Goal: Task Accomplishment & Management: Use online tool/utility

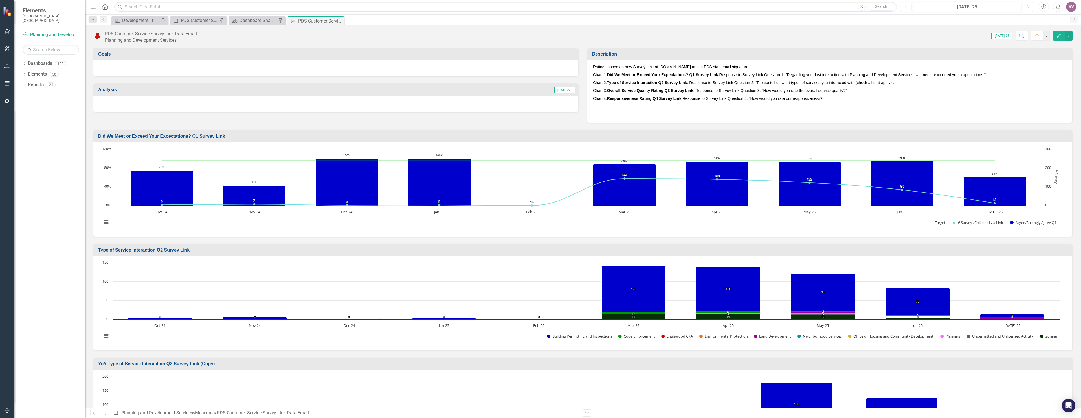
click at [1029, 5] on icon "Next" at bounding box center [1028, 6] width 3 height 5
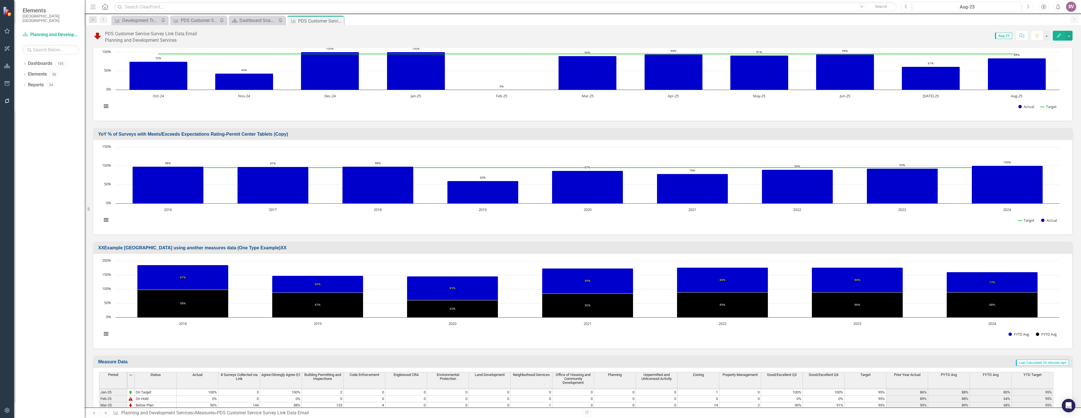
scroll to position [672, 0]
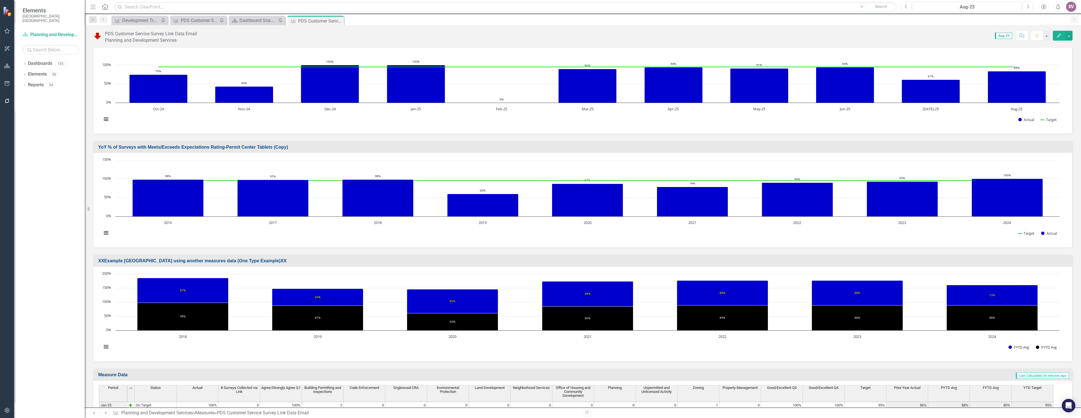
click at [317, 145] on h3 "YoY % of Surveys with Meets/Exceeds Expectations Rating-Permit Center Tablets (…" at bounding box center [583, 147] width 971 height 5
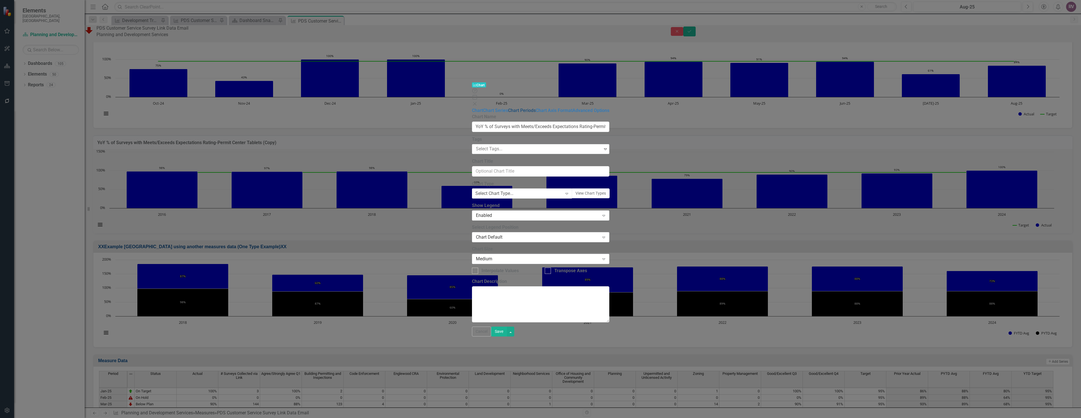
click at [508, 108] on link "Chart Periods" at bounding box center [522, 110] width 28 height 5
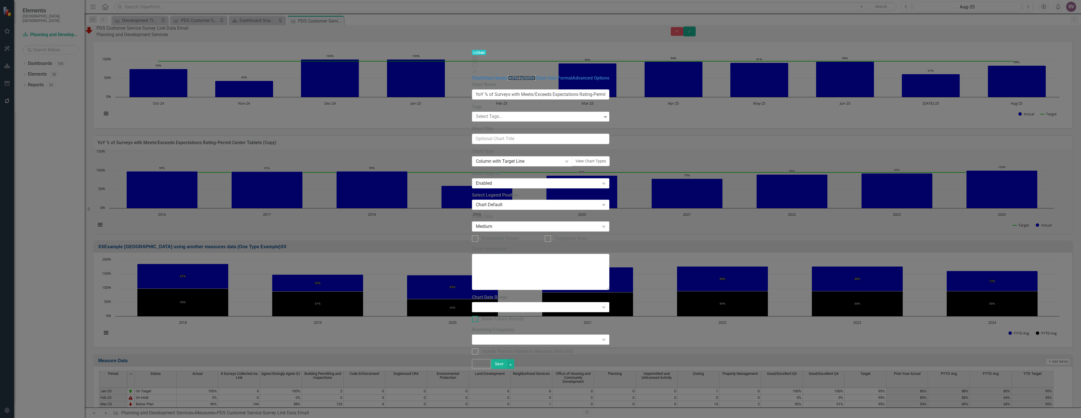
checkbox input "true"
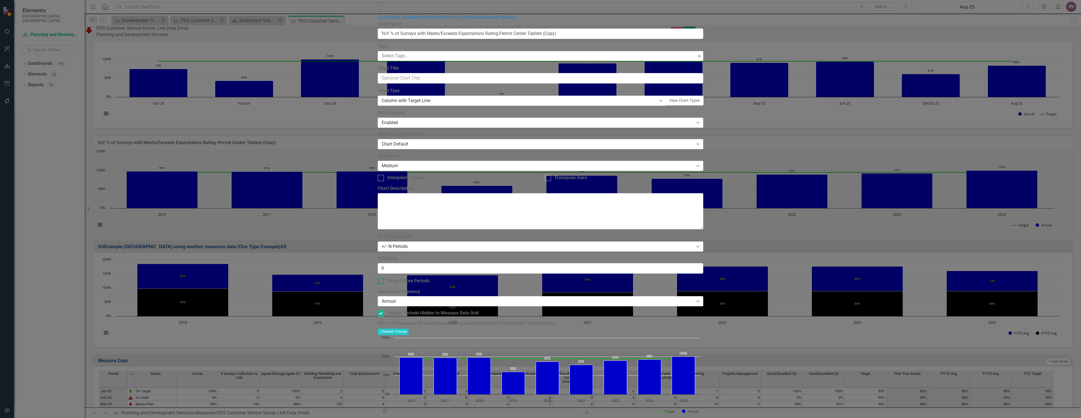
click at [402, 278] on div "Show Future Periods" at bounding box center [541, 281] width 326 height 6
click at [381, 278] on input "Show Future Periods" at bounding box center [380, 280] width 4 height 4
click at [409, 329] on button "Recalculate Refresh Preview" at bounding box center [393, 332] width 31 height 6
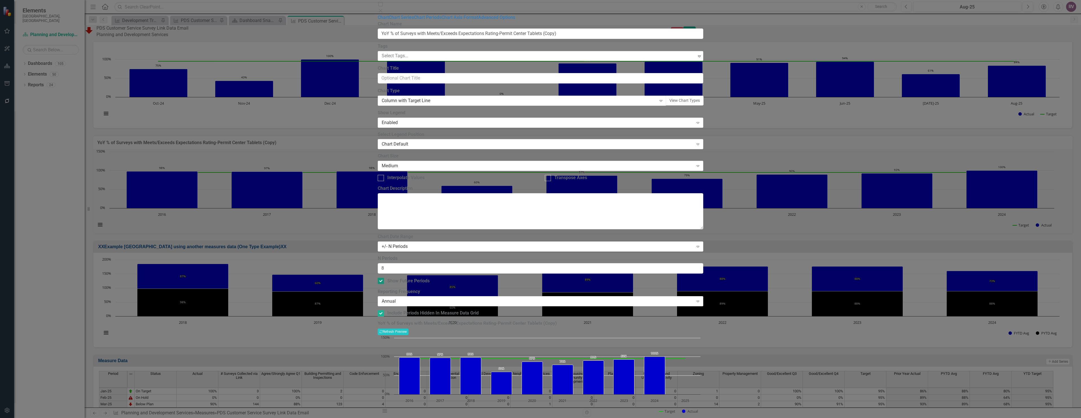
click at [411, 278] on div "Show Future Periods" at bounding box center [408, 281] width 42 height 6
click at [381, 278] on input "Show Future Periods" at bounding box center [380, 280] width 4 height 4
checkbox input "false"
click at [409, 329] on button "Recalculate Refresh Preview" at bounding box center [393, 332] width 31 height 6
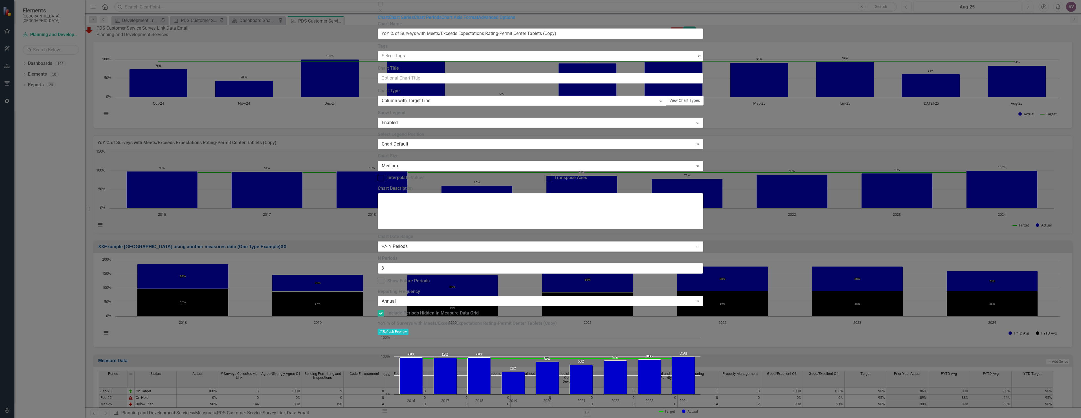
click at [382, 9] on icon at bounding box center [380, 10] width 3 height 3
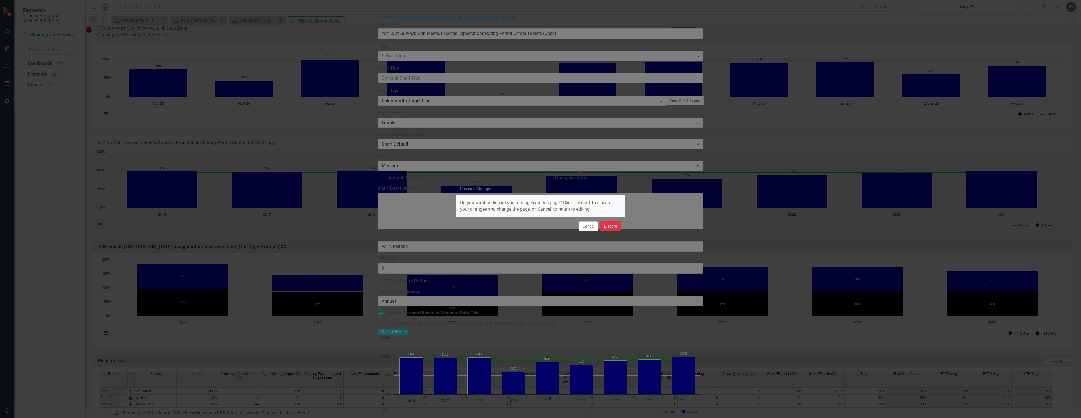
click at [615, 223] on button "Discard" at bounding box center [610, 226] width 21 height 10
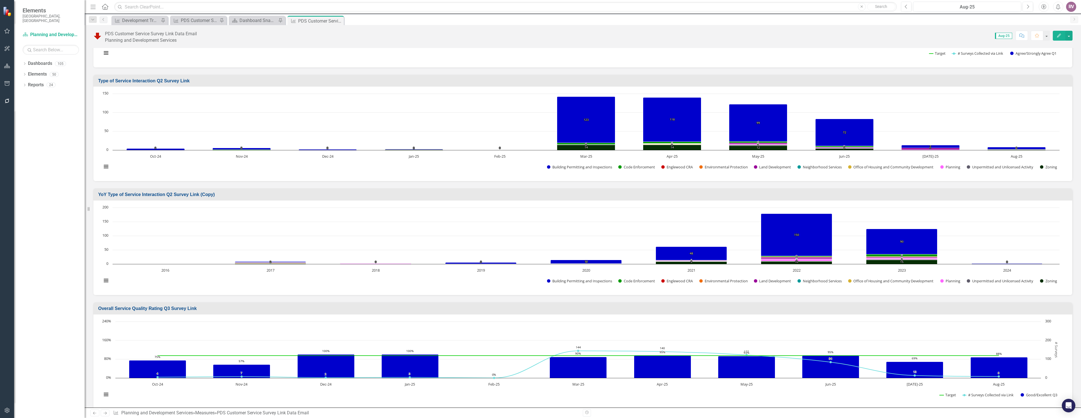
scroll to position [165, 0]
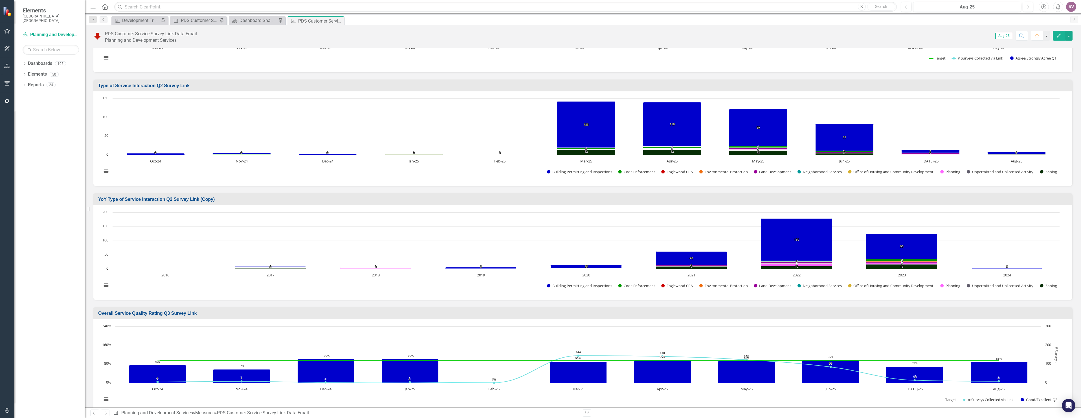
click at [242, 198] on h3 "YoY Type of Service Interaction Q2 Survey Link (Copy)" at bounding box center [583, 199] width 971 height 5
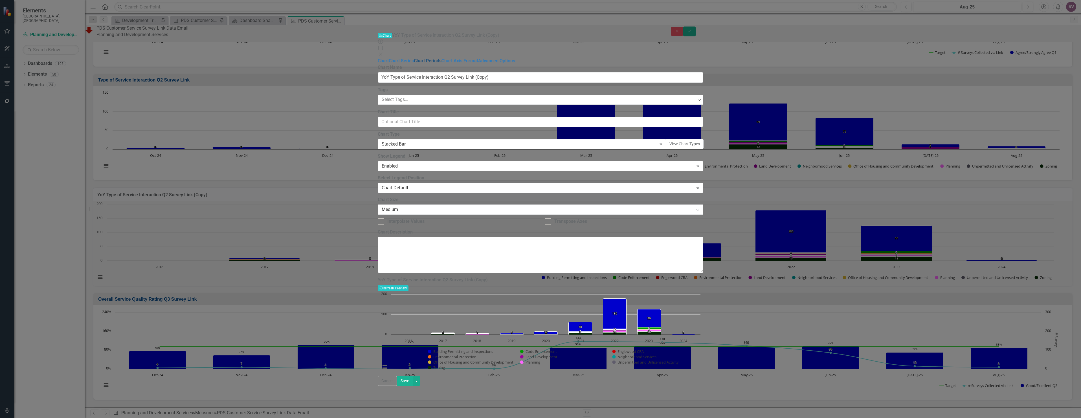
click at [414, 58] on link "Chart Periods" at bounding box center [428, 60] width 28 height 5
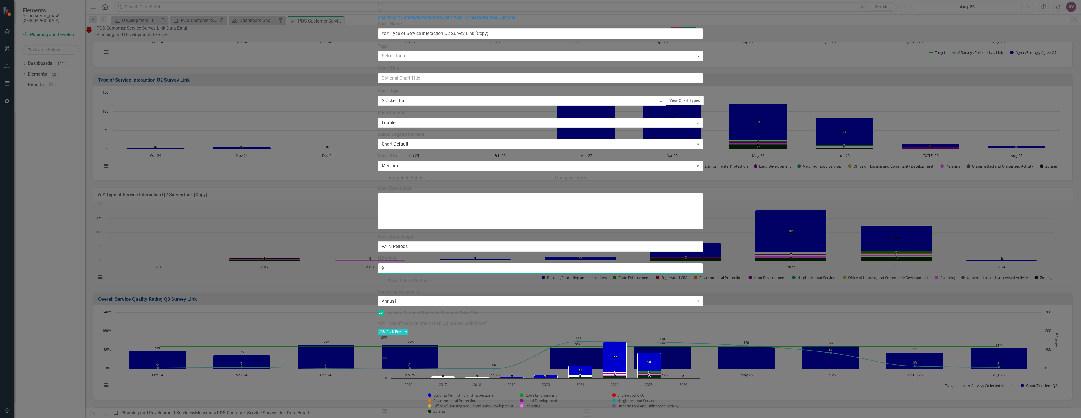
click at [703, 263] on input "9" at bounding box center [541, 268] width 326 height 10
click at [409, 329] on button "Recalculate Refresh Preview" at bounding box center [393, 332] width 31 height 6
type input "8"
click at [703, 263] on input "8" at bounding box center [541, 268] width 326 height 10
click at [409, 329] on button "Recalculate Refresh Preview" at bounding box center [393, 332] width 31 height 6
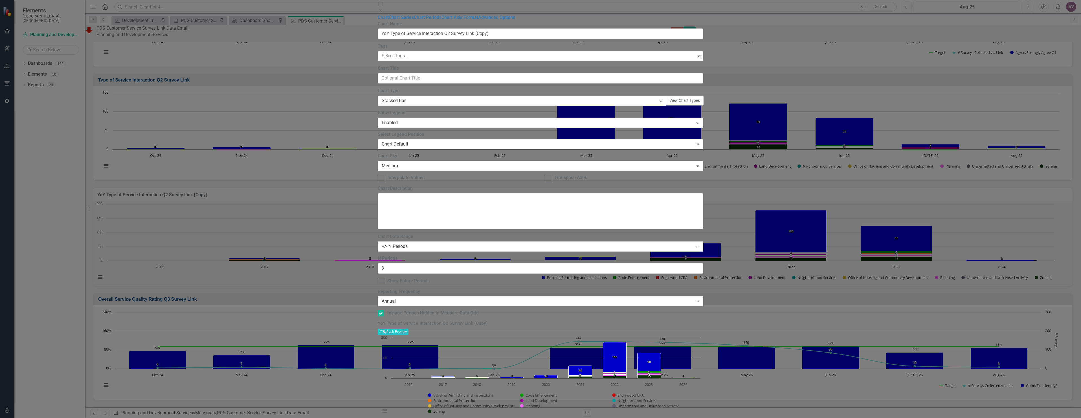
click at [465, 298] on div "Annual" at bounding box center [538, 301] width 312 height 6
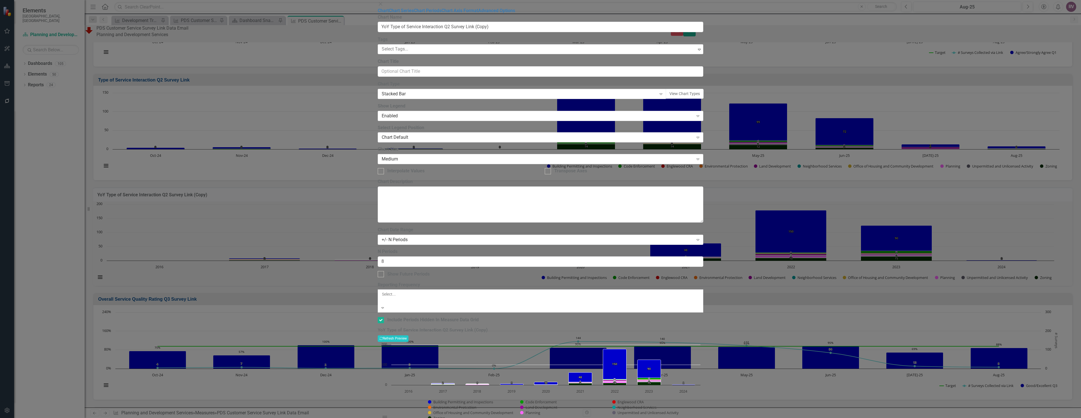
scroll to position [9, 0]
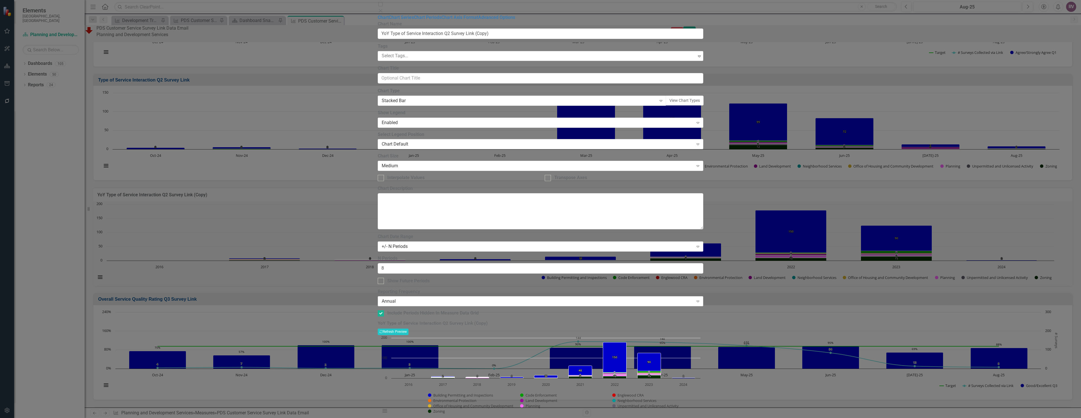
click at [464, 298] on div "Annual" at bounding box center [538, 301] width 312 height 6
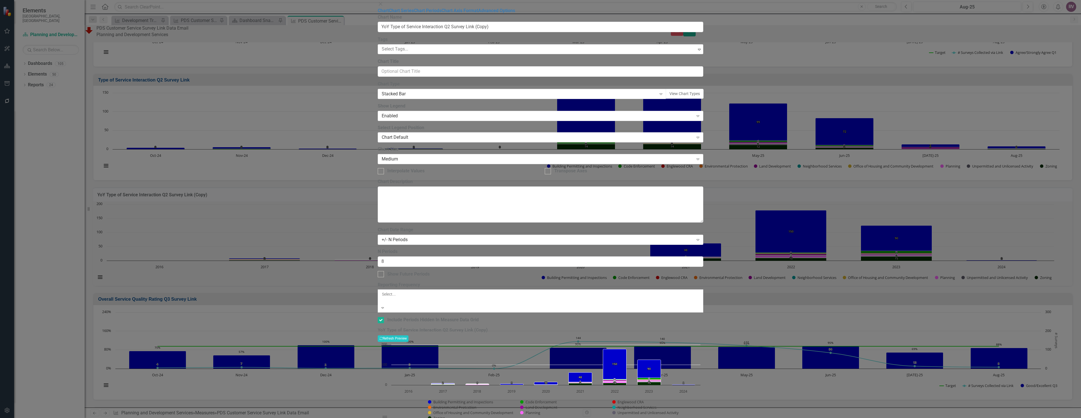
scroll to position [0, 0]
click at [453, 418] on div "Default (Use Measure Reporting Frequency)" at bounding box center [540, 421] width 1081 height 6
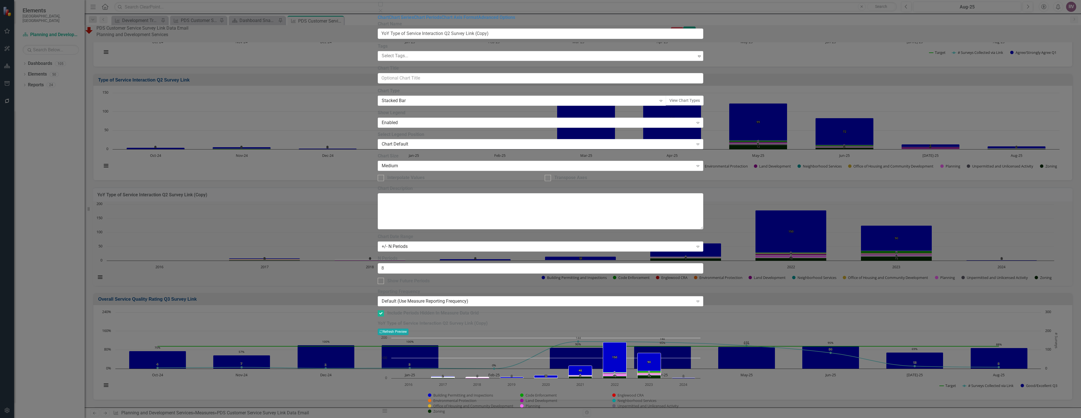
click at [409, 329] on button "Recalculate Refresh Preview" at bounding box center [393, 332] width 31 height 6
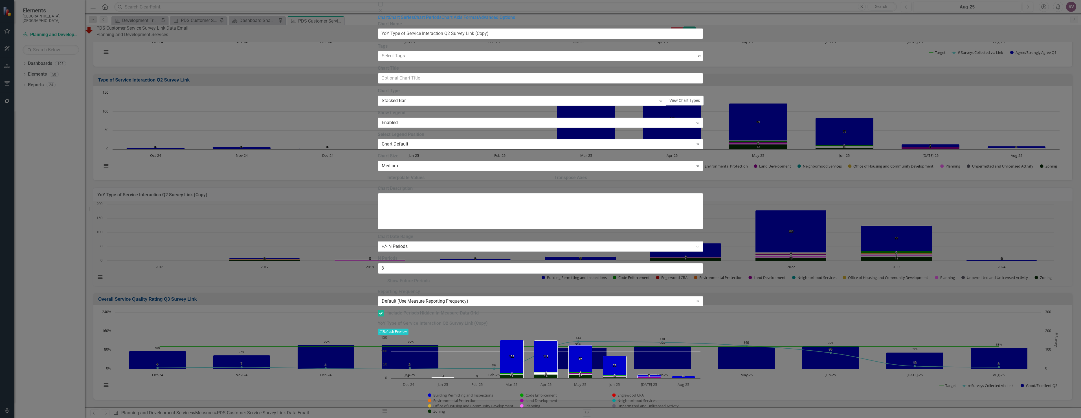
click at [451, 298] on div "Default (Use Measure Reporting Frequency)" at bounding box center [538, 301] width 312 height 6
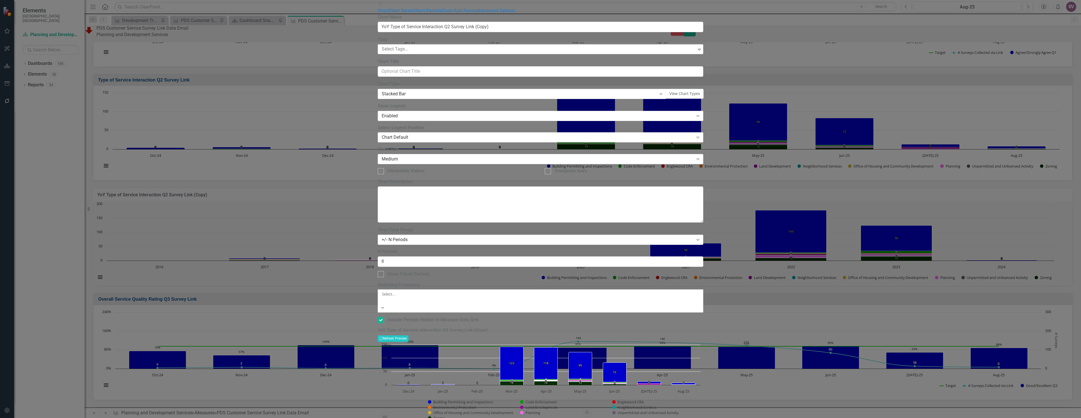
scroll to position [54, 0]
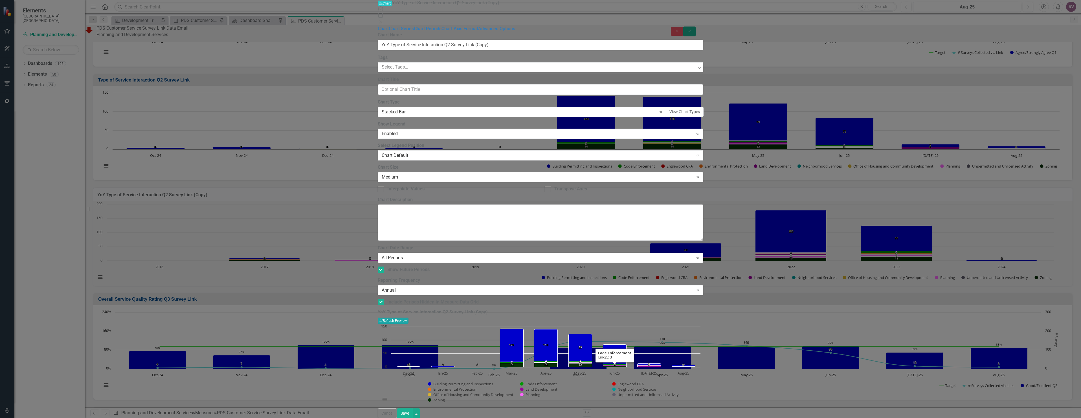
click at [409, 318] on button "Recalculate Refresh Preview" at bounding box center [393, 321] width 31 height 6
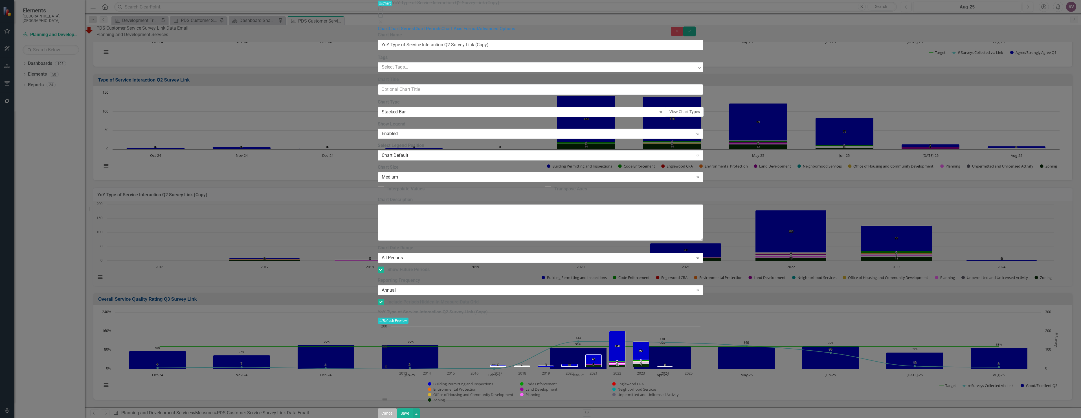
click at [397, 415] on button "Cancel" at bounding box center [387, 414] width 19 height 10
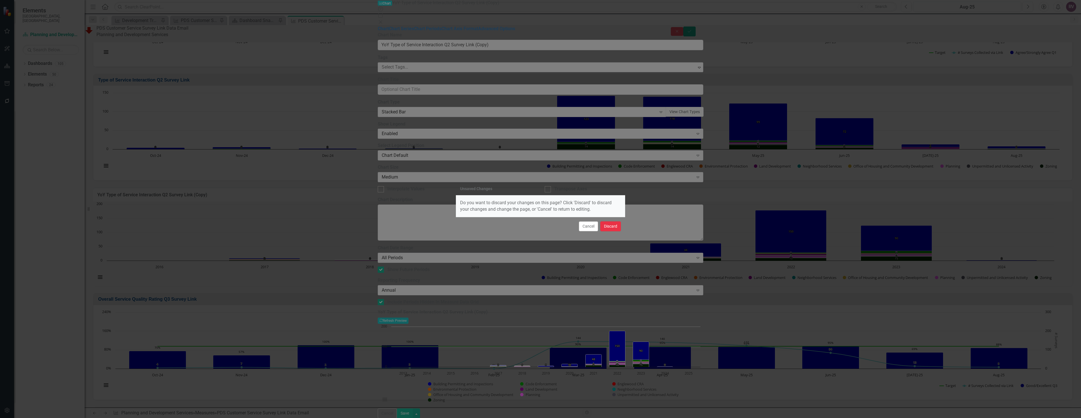
click at [616, 223] on button "Discard" at bounding box center [610, 226] width 21 height 10
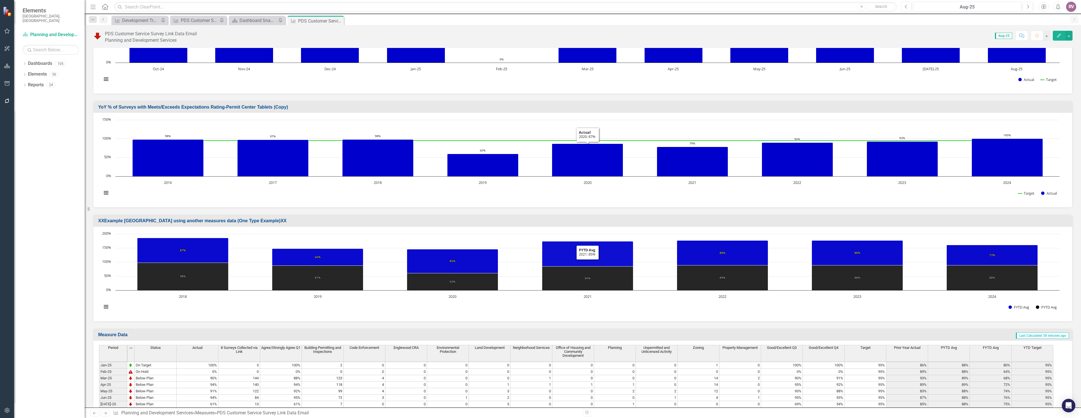
scroll to position [757, 0]
